Goal: Task Accomplishment & Management: Manage account settings

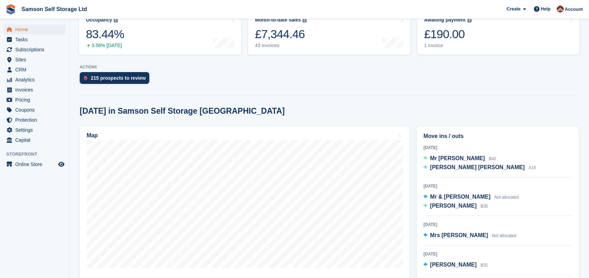
scroll to position [100, 0]
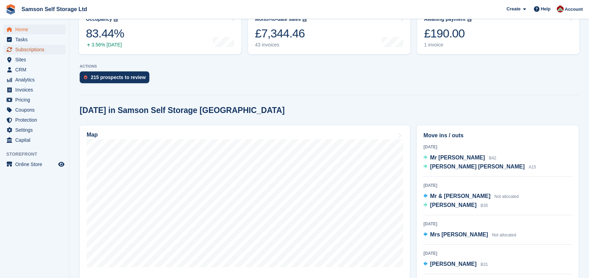
click at [38, 48] on span "Subscriptions" at bounding box center [36, 50] width 42 height 10
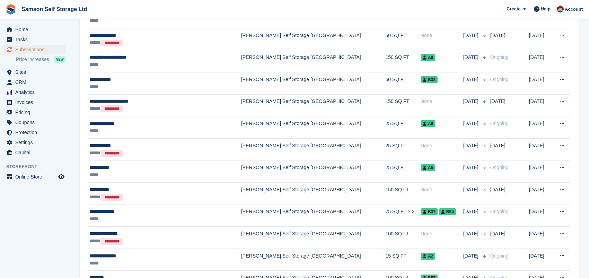
scroll to position [843, 0]
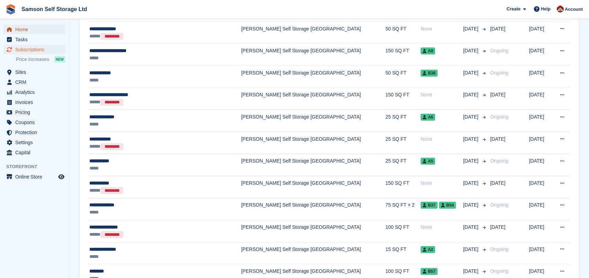
click at [18, 29] on span "Home" at bounding box center [36, 30] width 42 height 10
